Goal: Information Seeking & Learning: Understand process/instructions

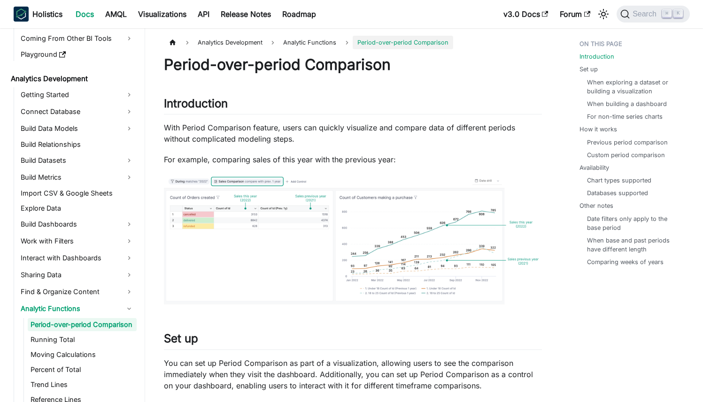
scroll to position [106, 0]
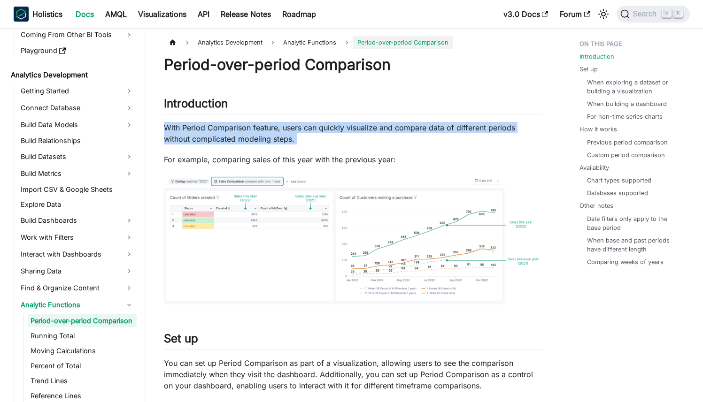
click at [350, 135] on p "With Period Comparison feature, users can quickly visualize and compare data of…" at bounding box center [353, 133] width 378 height 23
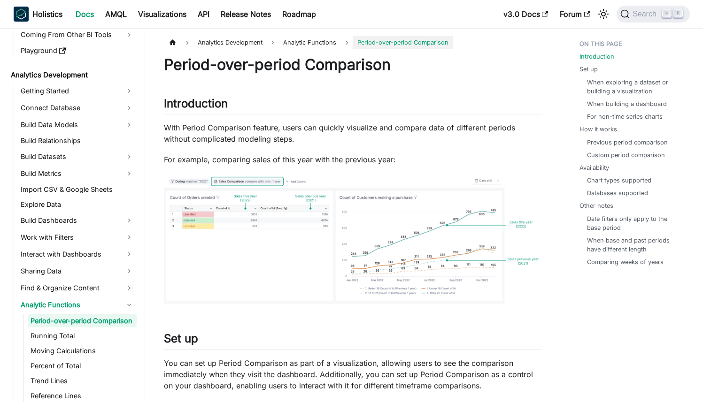
click at [350, 135] on p "With Period Comparison feature, users can quickly visualize and compare data of…" at bounding box center [353, 133] width 378 height 23
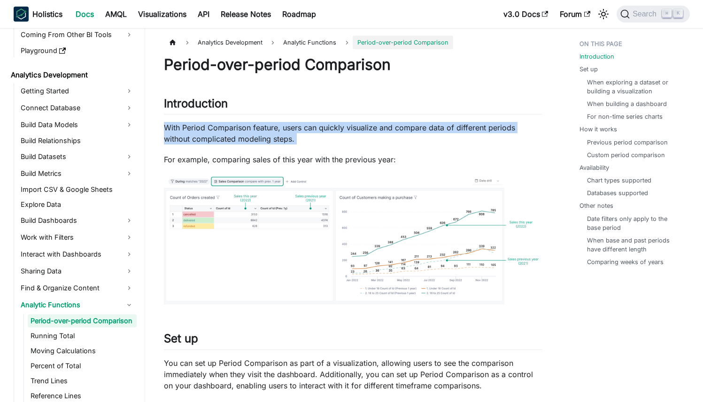
click at [350, 135] on p "With Period Comparison feature, users can quickly visualize and compare data of…" at bounding box center [353, 133] width 378 height 23
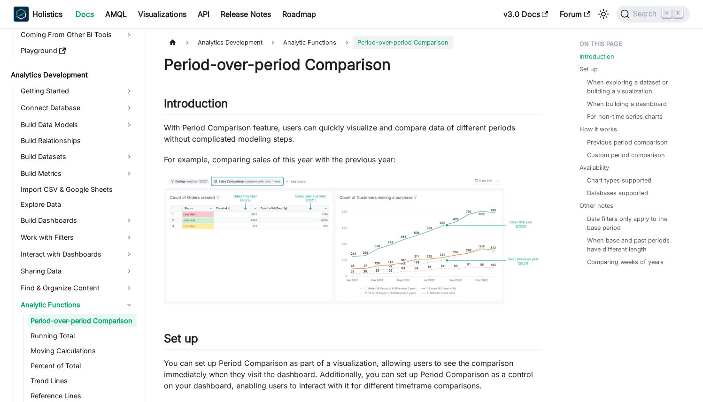
click at [338, 158] on p "For example, comparing sales of this year with the previous year:" at bounding box center [353, 159] width 378 height 11
click at [342, 138] on p "With Period Comparison feature, users can quickly visualize and compare data of…" at bounding box center [353, 133] width 378 height 23
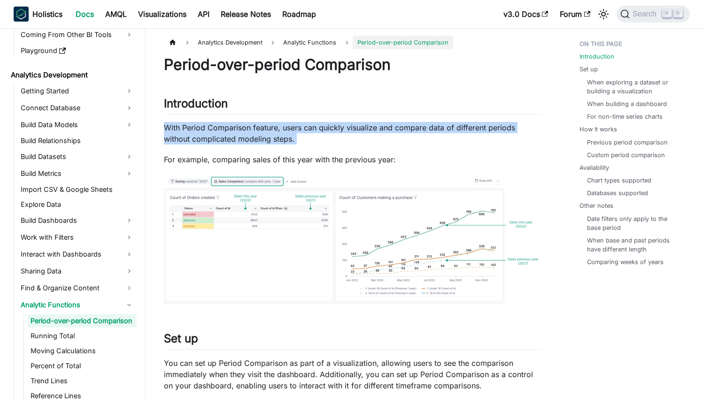
click at [342, 138] on p "With Period Comparison feature, users can quickly visualize and compare data of…" at bounding box center [353, 133] width 378 height 23
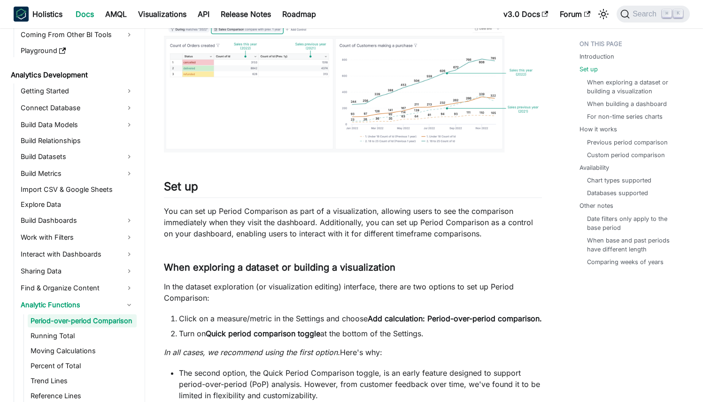
scroll to position [208, 0]
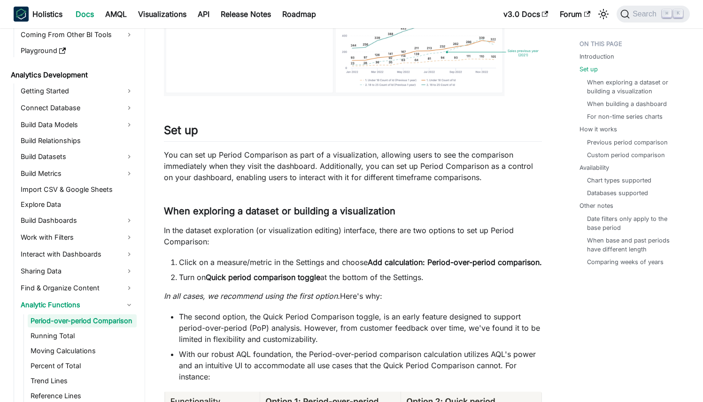
click at [343, 165] on p "You can set up Period Comparison as part of a visualization, allowing users to …" at bounding box center [353, 166] width 378 height 34
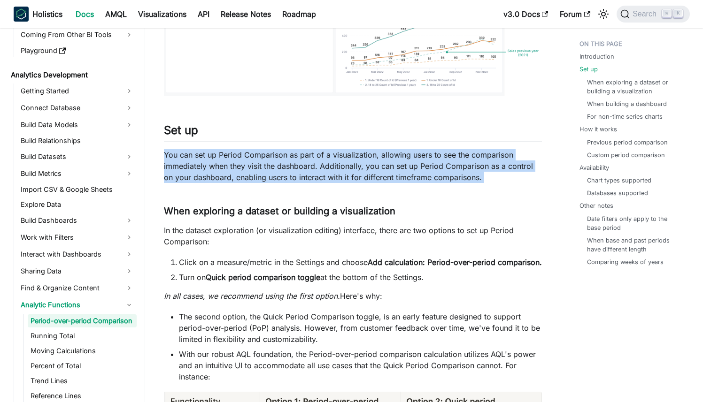
click at [343, 165] on p "You can set up Period Comparison as part of a visualization, allowing users to …" at bounding box center [353, 166] width 378 height 34
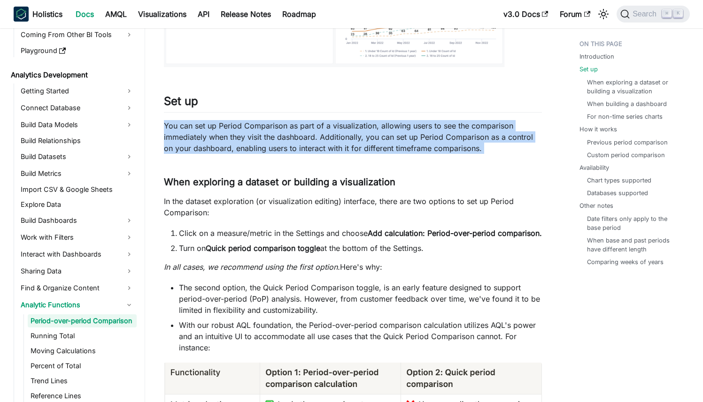
scroll to position [321, 0]
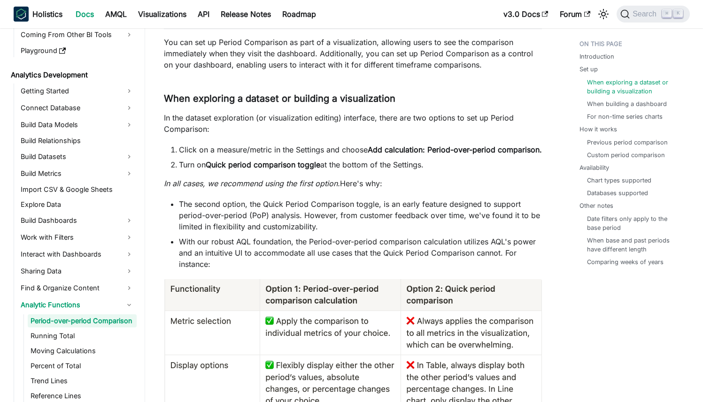
click at [332, 170] on li "Turn on Quick period comparison toggle at the bottom of the Settings." at bounding box center [360, 164] width 363 height 11
click at [344, 153] on li "Click on a measure/metric in the Settings and choose Add calculation: Period-ov…" at bounding box center [360, 149] width 363 height 11
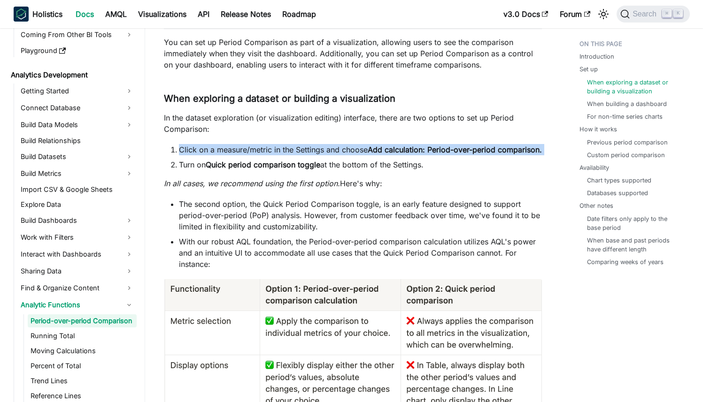
click at [344, 153] on li "Click on a measure/metric in the Settings and choose Add calculation: Period-ov…" at bounding box center [360, 149] width 363 height 11
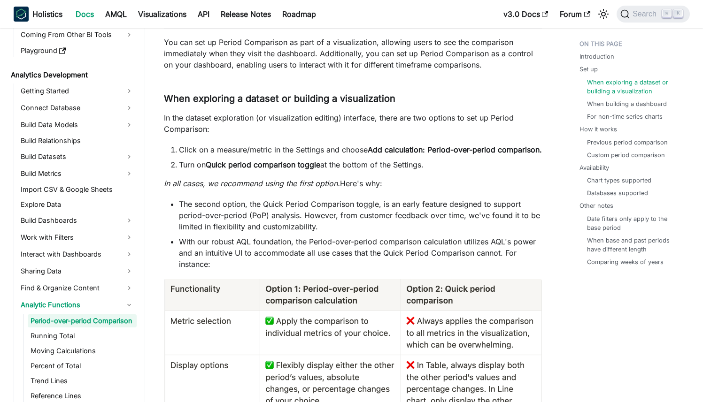
click at [345, 170] on li "Turn on Quick period comparison toggle at the bottom of the Settings." at bounding box center [360, 164] width 363 height 11
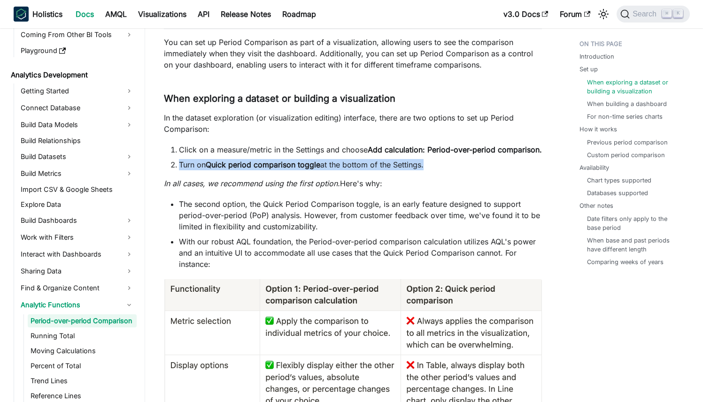
click at [345, 170] on li "Turn on Quick period comparison toggle at the bottom of the Settings." at bounding box center [360, 164] width 363 height 11
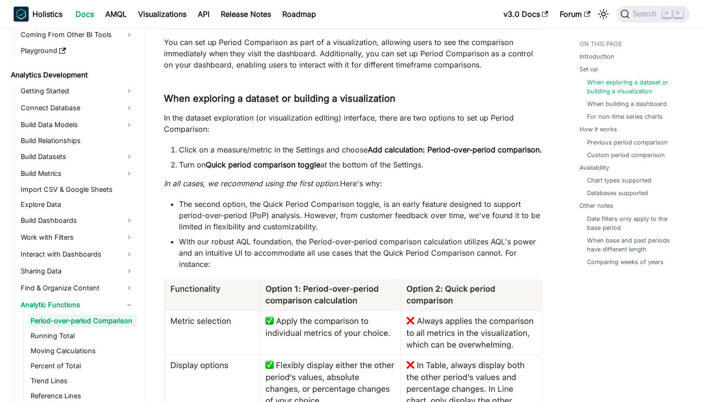
click at [347, 155] on li "Click on a measure/metric in the Settings and choose Add calculation: Period-ov…" at bounding box center [360, 149] width 363 height 11
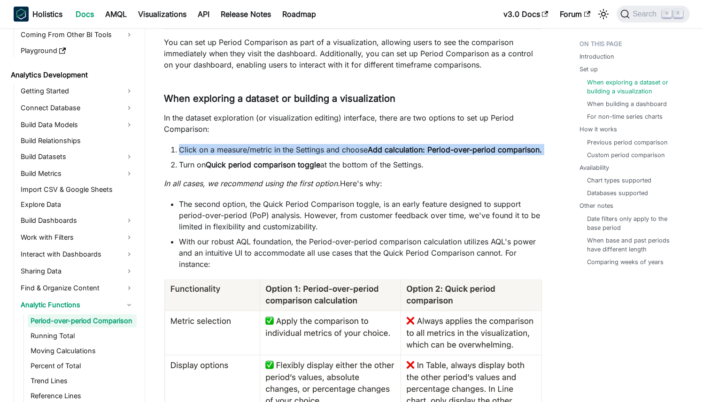
click at [347, 155] on li "Click on a measure/metric in the Settings and choose Add calculation: Period-ov…" at bounding box center [360, 149] width 363 height 11
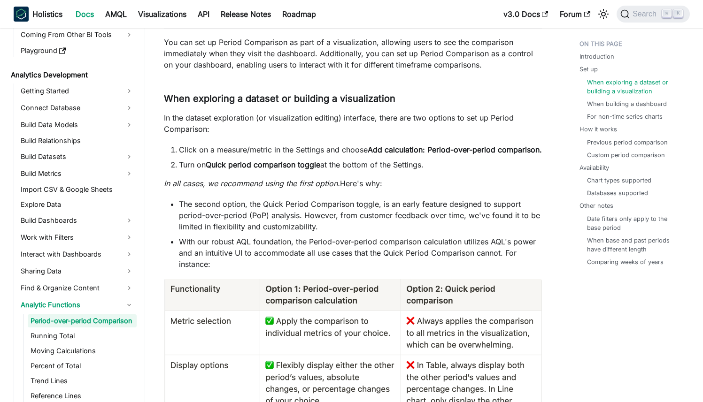
click at [346, 170] on li "Turn on Quick period comparison toggle at the bottom of the Settings." at bounding box center [360, 164] width 363 height 11
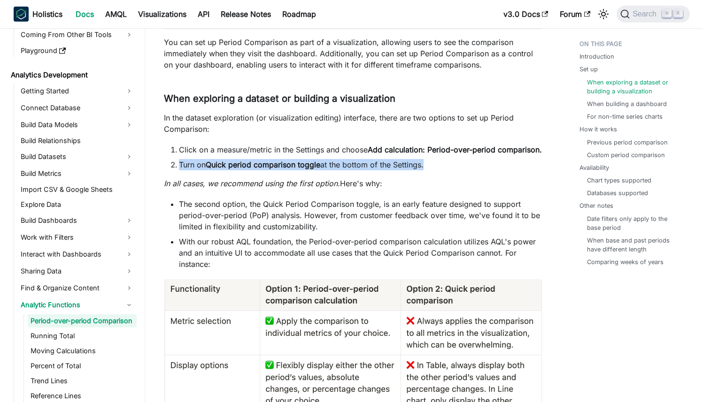
click at [346, 170] on li "Turn on Quick period comparison toggle at the bottom of the Settings." at bounding box center [360, 164] width 363 height 11
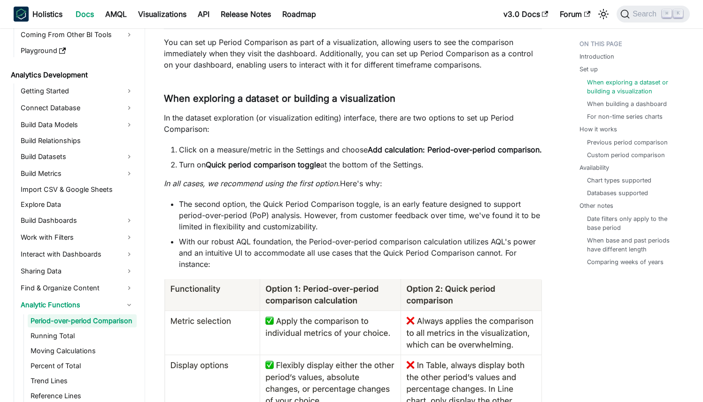
click at [346, 155] on li "Click on a measure/metric in the Settings and choose Add calculation: Period-ov…" at bounding box center [360, 149] width 363 height 11
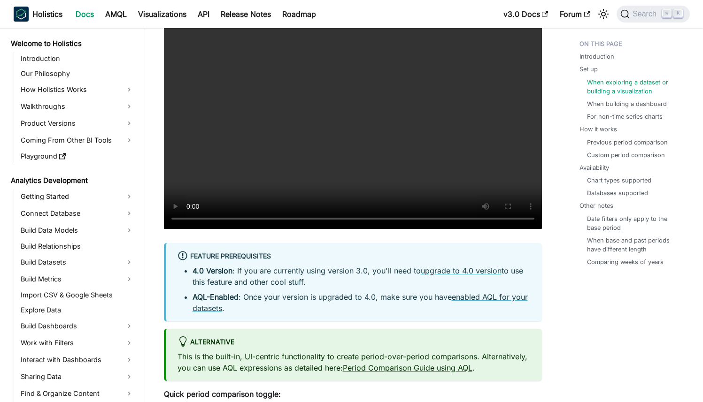
scroll to position [0, 0]
click at [49, 10] on b "Holistics" at bounding box center [47, 13] width 30 height 11
